Goal: Information Seeking & Learning: Learn about a topic

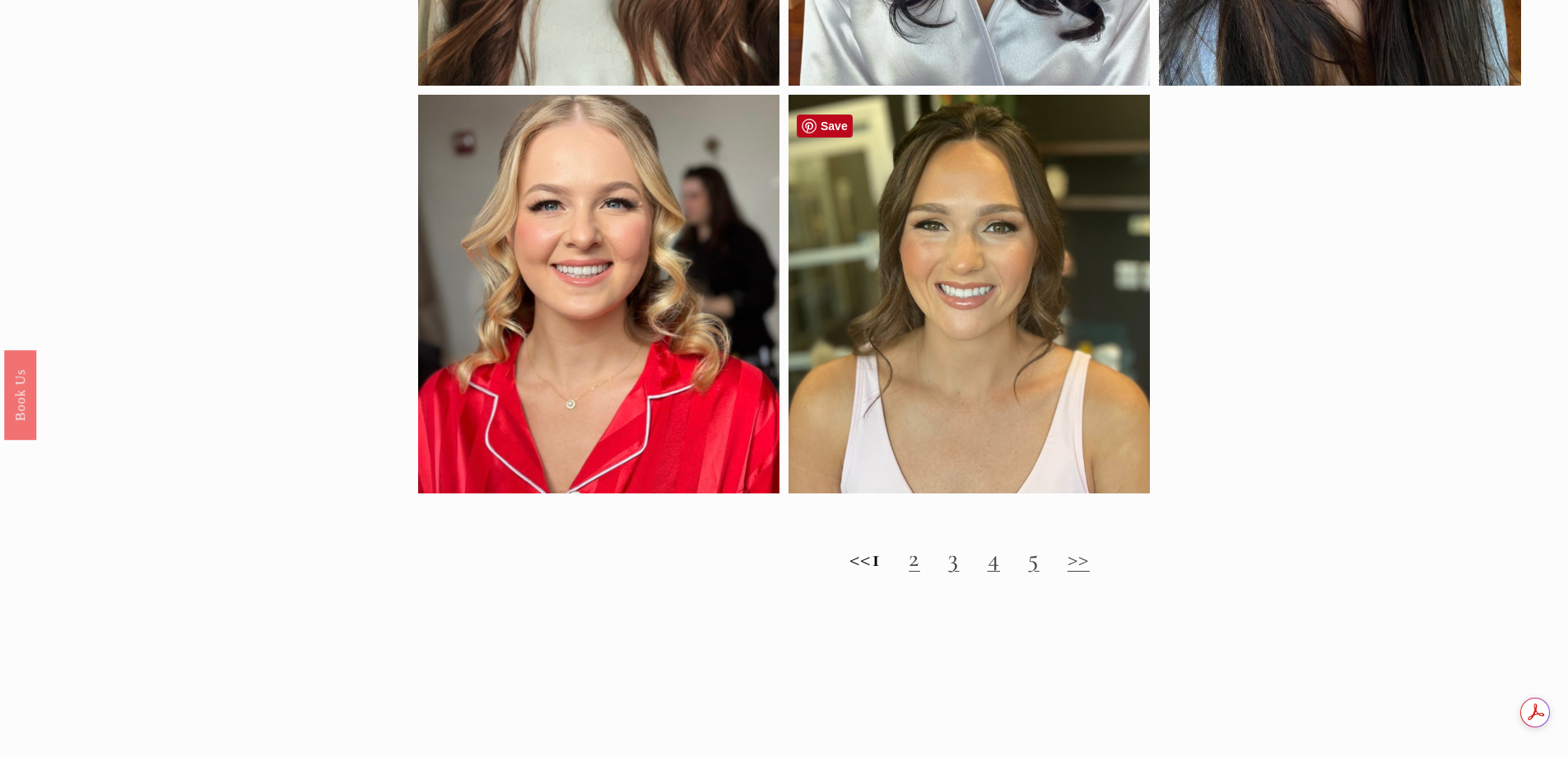
scroll to position [1894, 0]
click at [923, 572] on h2 "<< 1 2 3 4 5 >>" at bounding box center [969, 558] width 1103 height 30
click at [920, 571] on link "2" at bounding box center [915, 557] width 12 height 31
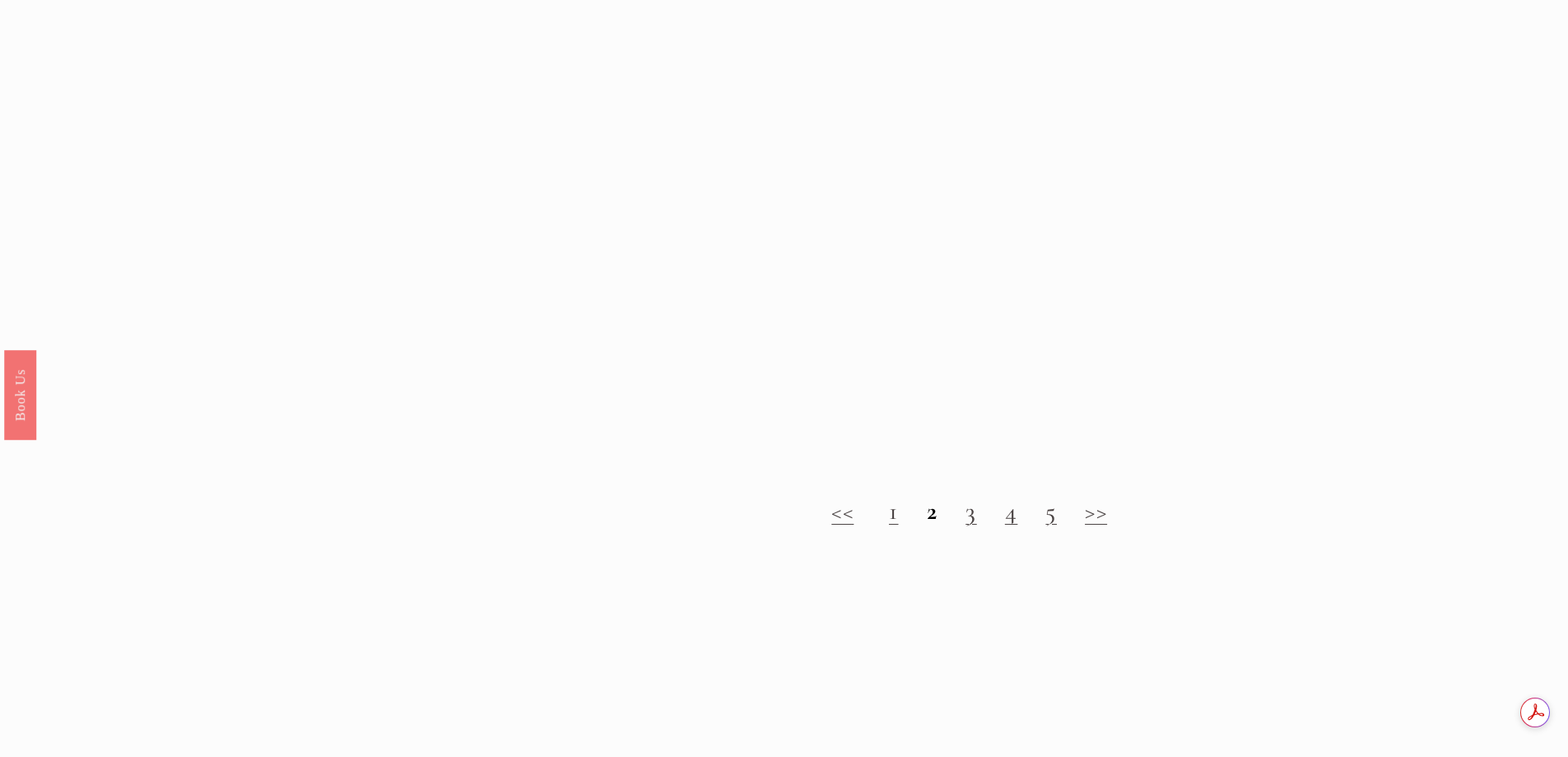
scroll to position [1812, 0]
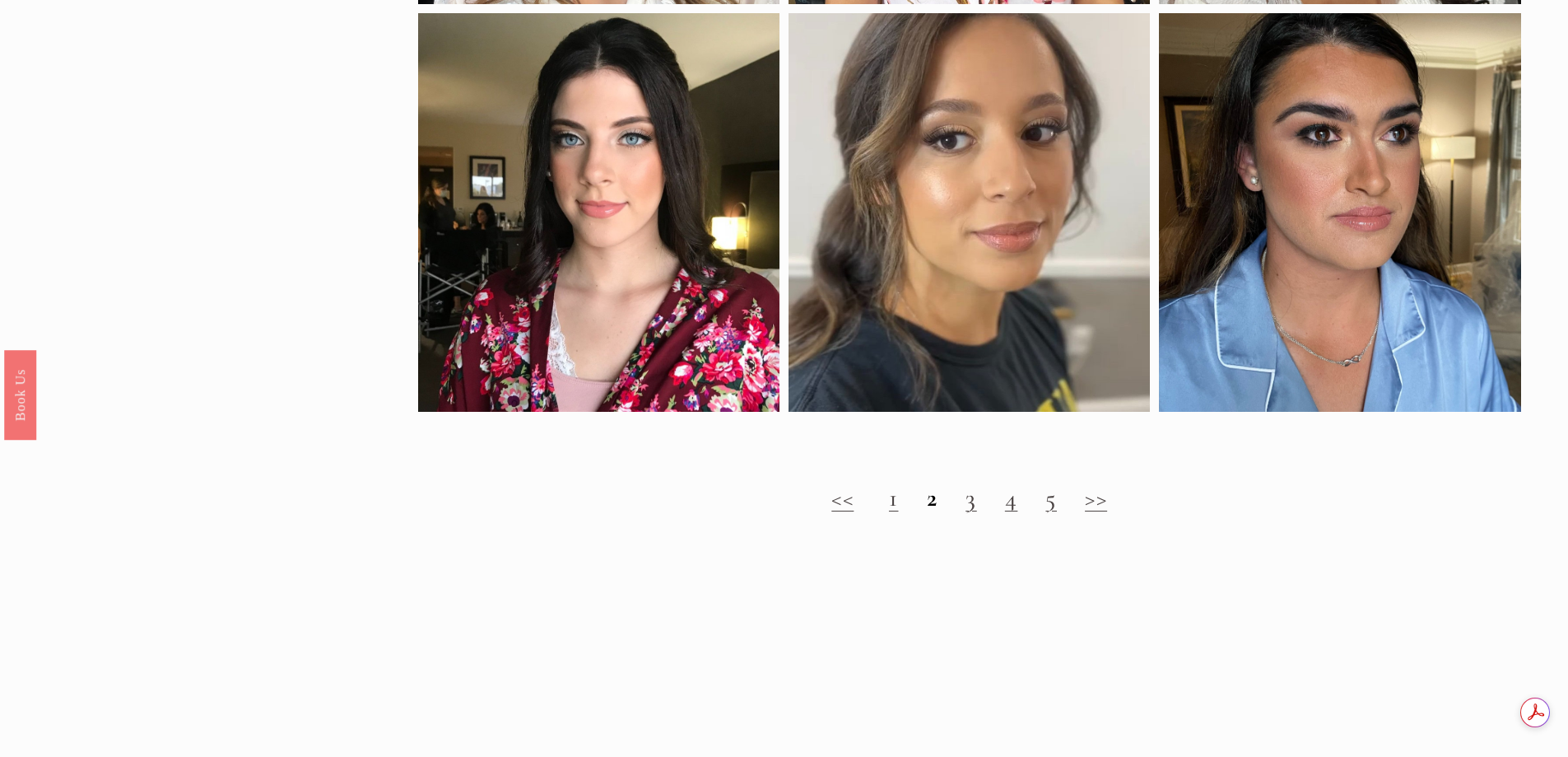
click at [971, 513] on link "3" at bounding box center [972, 498] width 12 height 31
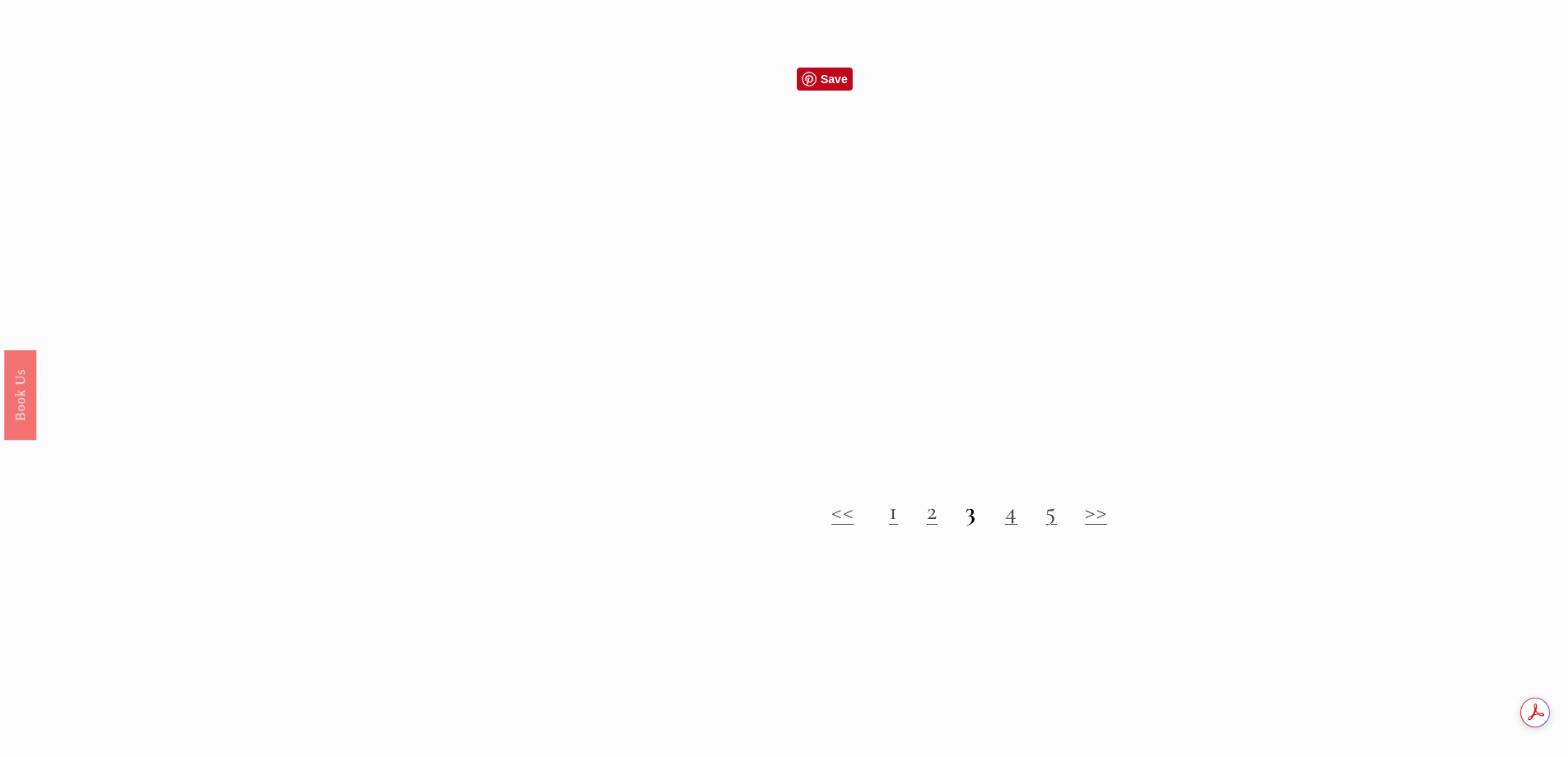
scroll to position [2141, 0]
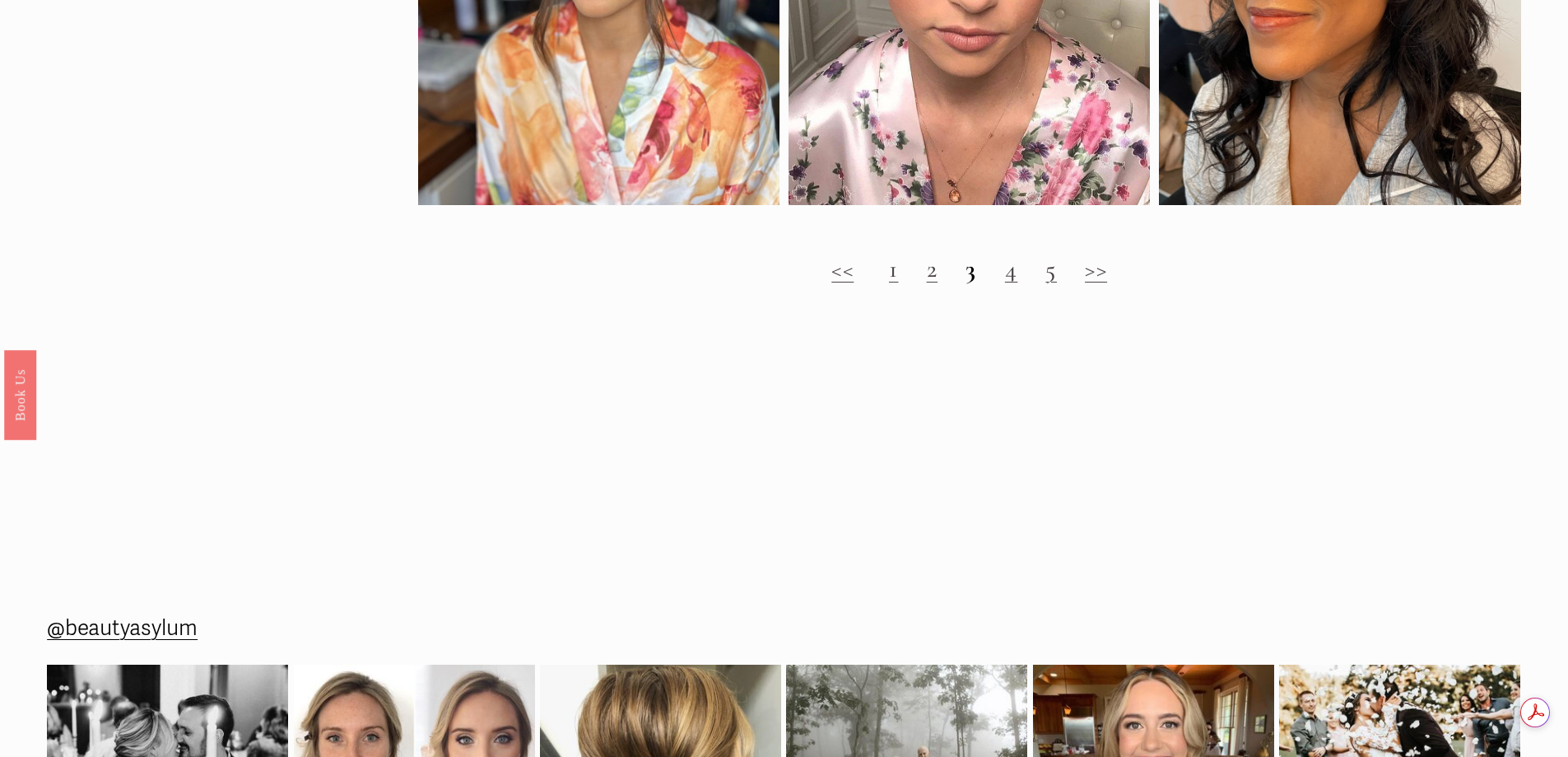
click at [1006, 284] on link "4" at bounding box center [1011, 268] width 13 height 31
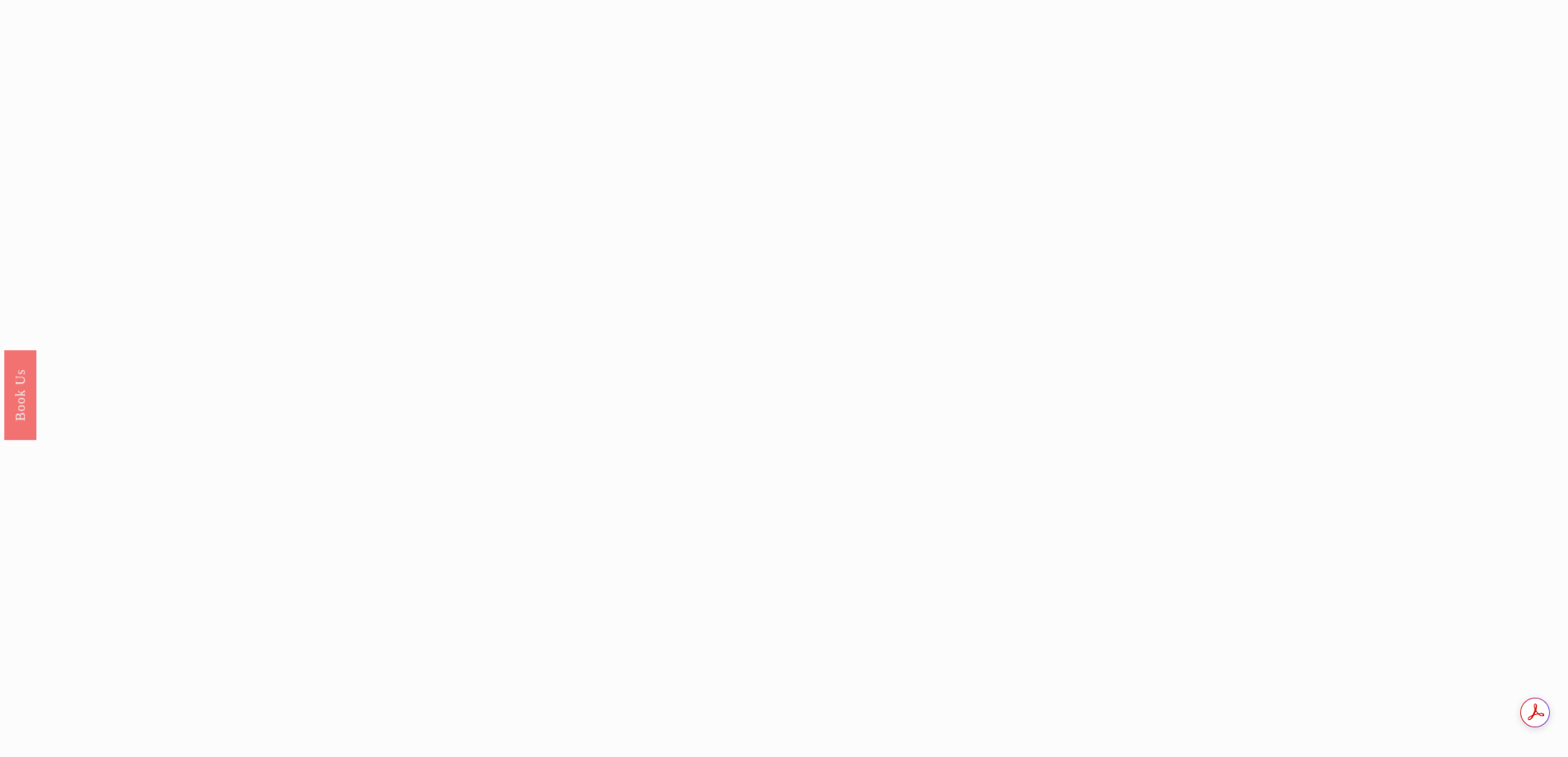
scroll to position [1400, 0]
